Goal: Information Seeking & Learning: Find specific page/section

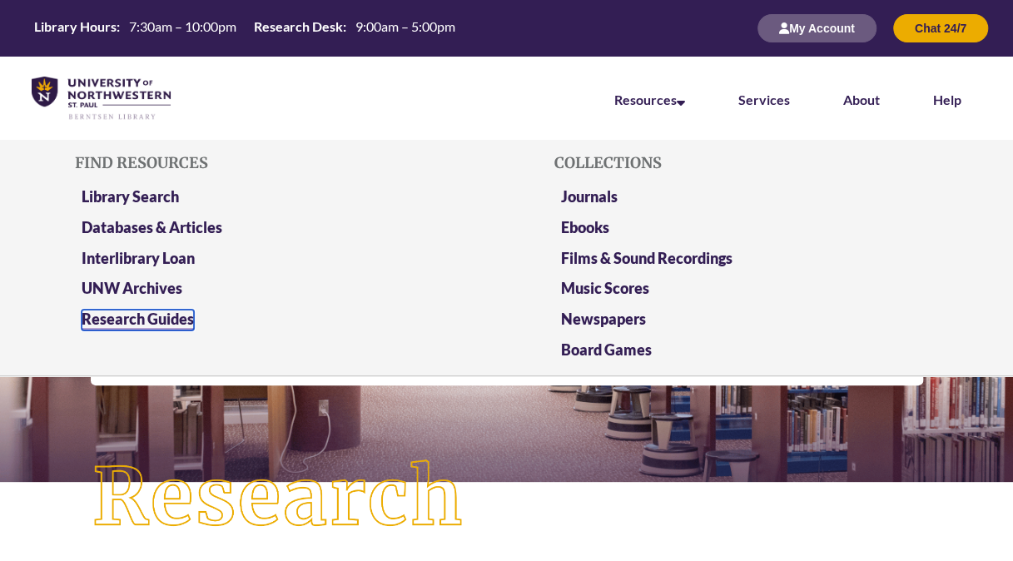
click at [161, 319] on link "Research Guides" at bounding box center [138, 320] width 112 height 21
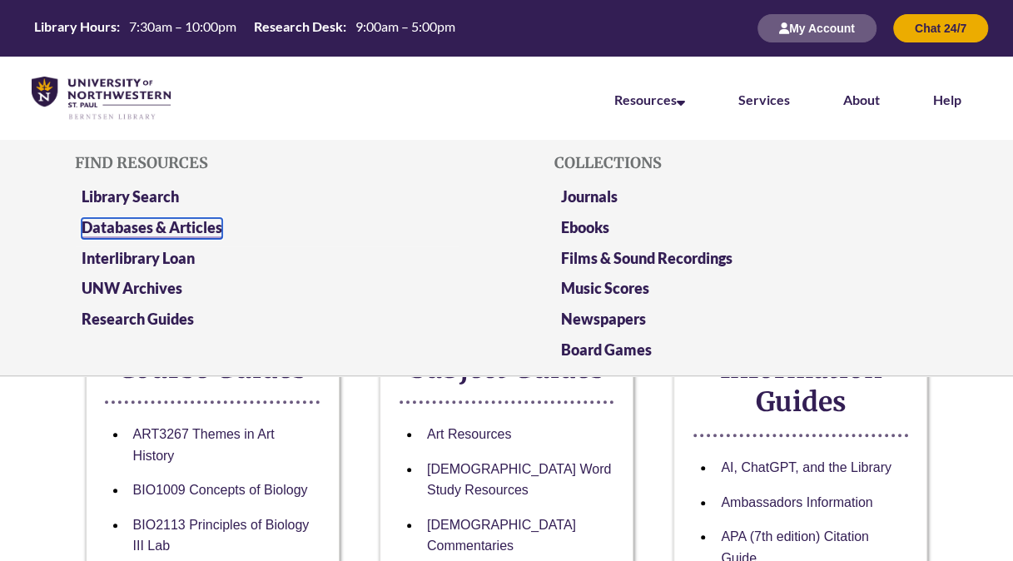
click at [207, 218] on link "Databases & Articles" at bounding box center [152, 228] width 141 height 21
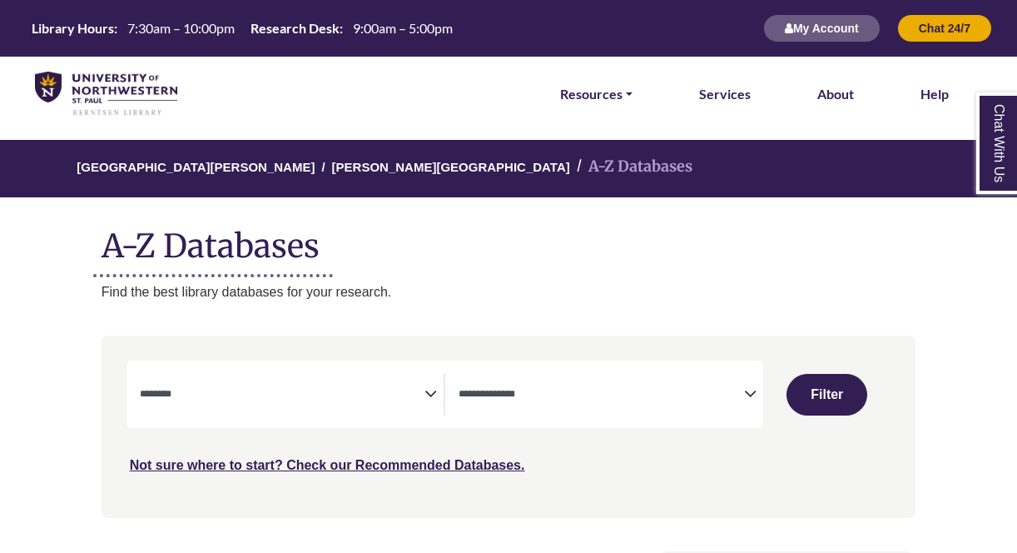
select select "Database Subject Filter"
select select "Database Types Filter"
select select "Database Subject Filter"
select select "Database Types Filter"
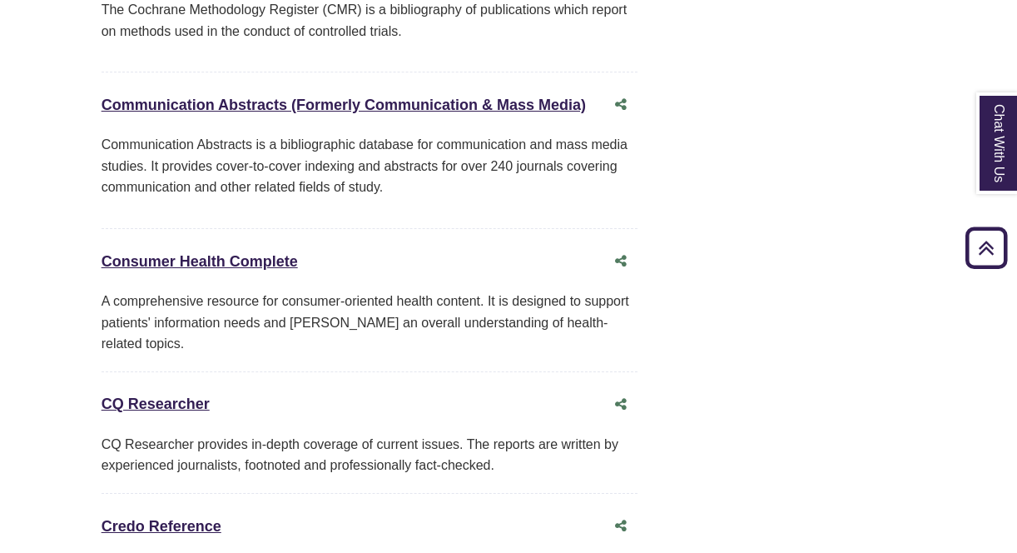
scroll to position [4214, 0]
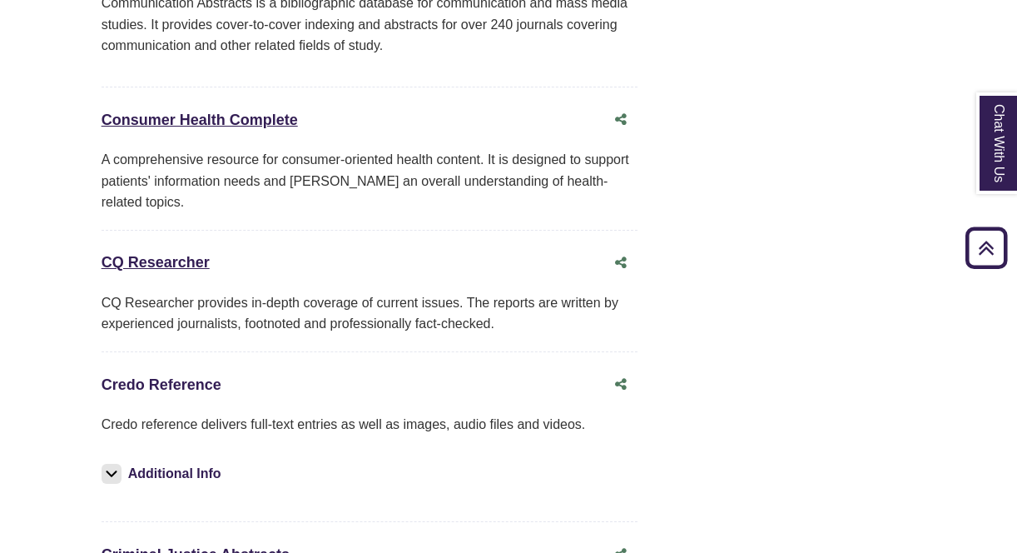
click at [170, 376] on link "Credo Reference This link opens in a new window" at bounding box center [162, 384] width 120 height 17
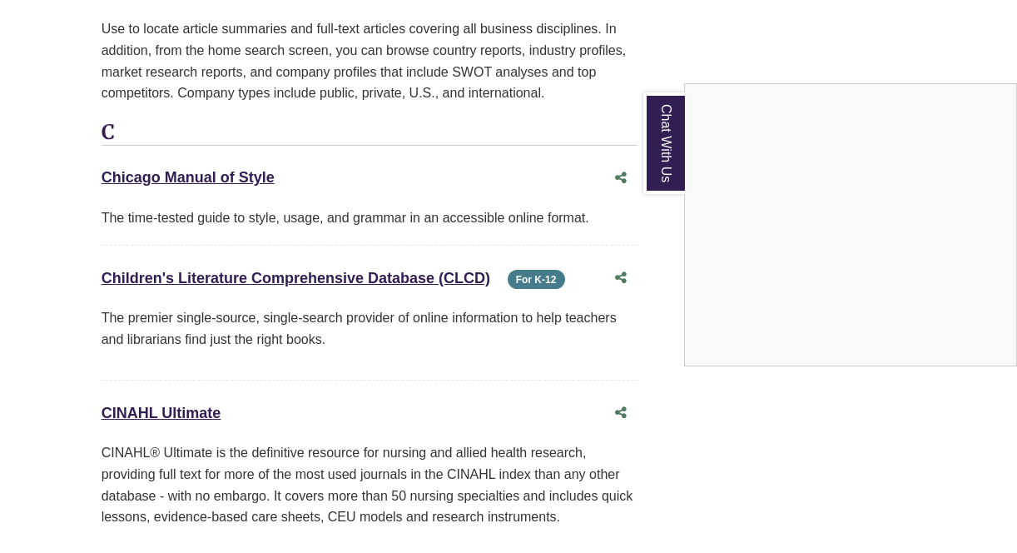
scroll to position [2798, 0]
click at [218, 139] on div "Chat With Us" at bounding box center [508, 276] width 1017 height 553
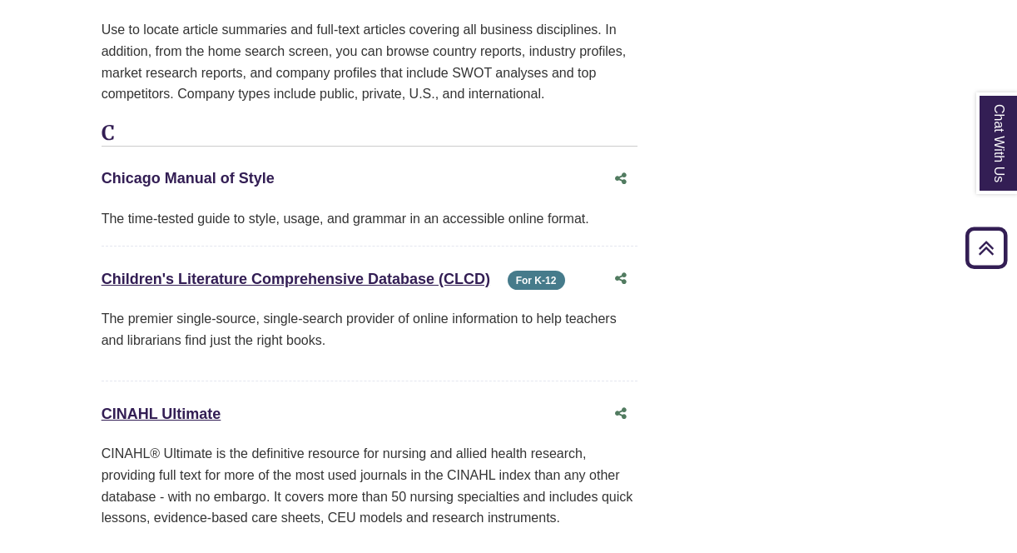
click at [226, 170] on link "Chicago Manual of Style This link opens in a new window" at bounding box center [188, 178] width 173 height 17
